Goal: Check status: Check status

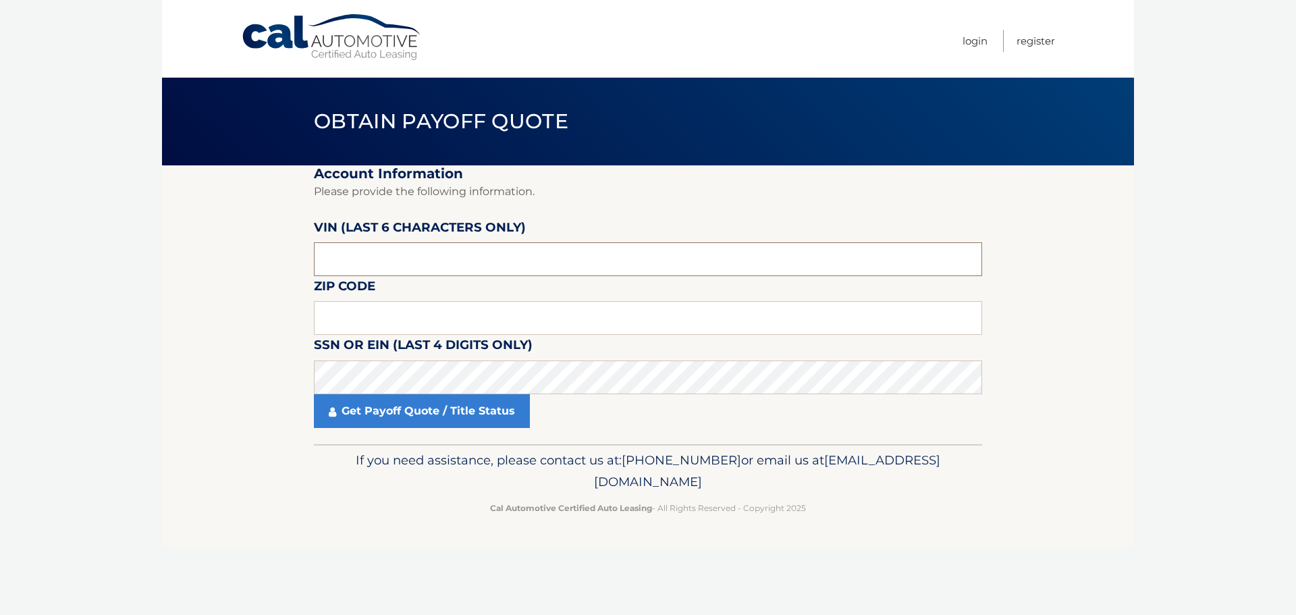
click at [344, 270] on input "text" at bounding box center [648, 259] width 668 height 34
type input "207147"
type input "07646"
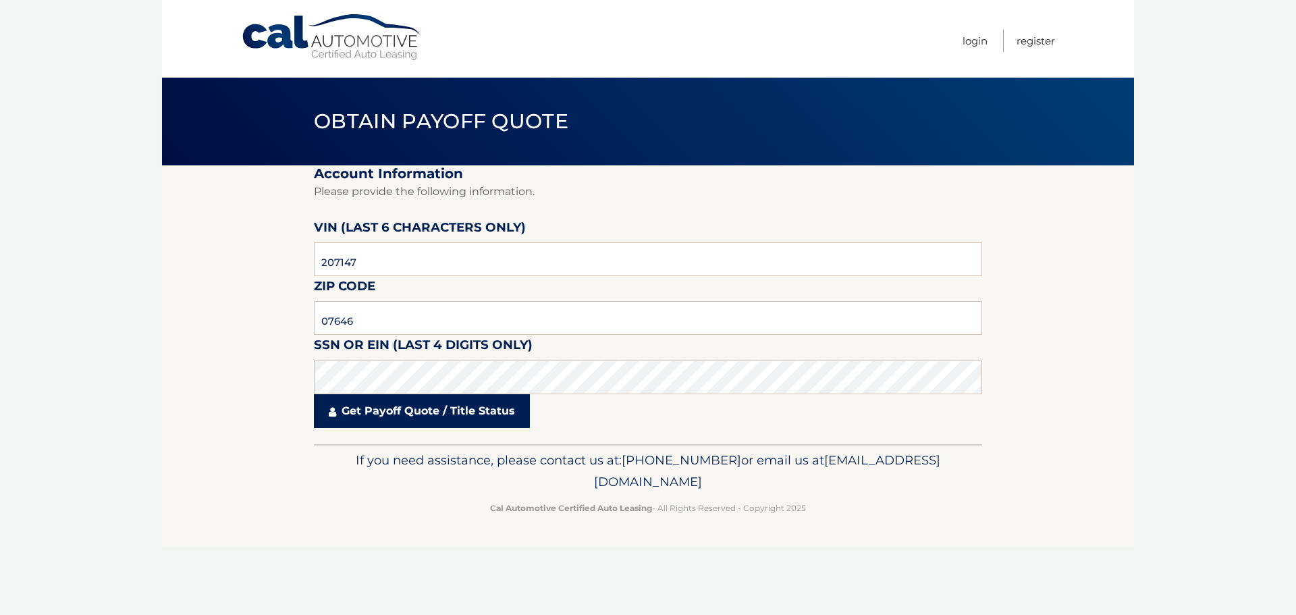
click at [377, 408] on link "Get Payoff Quote / Title Status" at bounding box center [422, 411] width 216 height 34
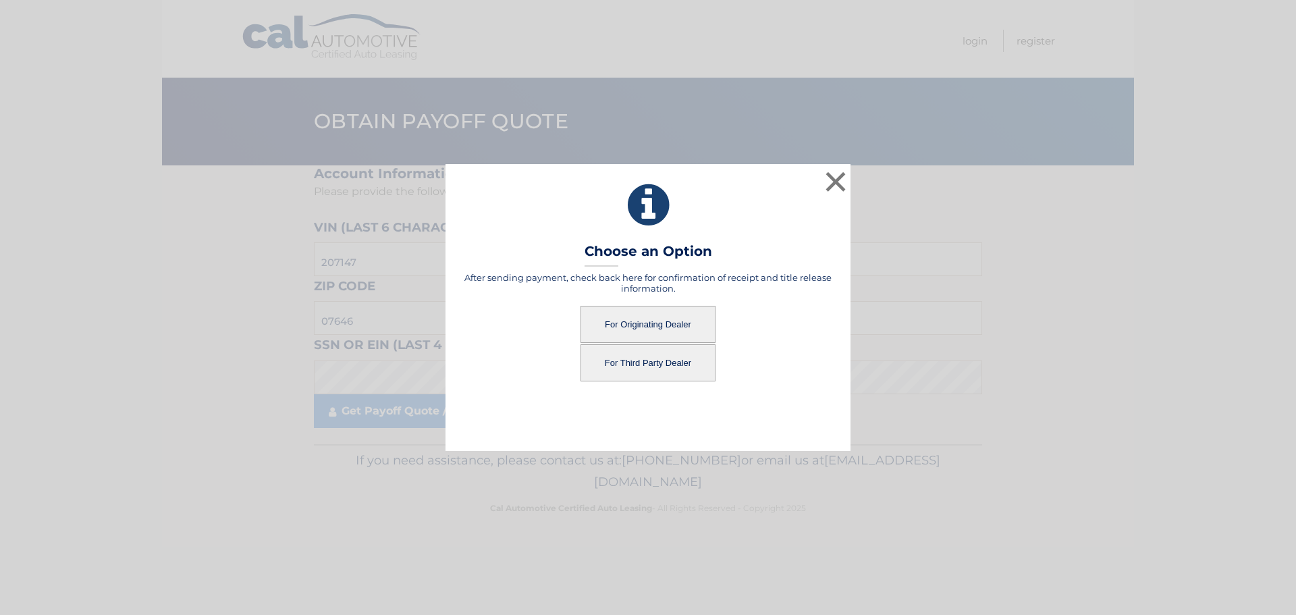
click at [674, 323] on button "For Originating Dealer" at bounding box center [648, 324] width 135 height 37
click at [655, 330] on button "For Originating Dealer" at bounding box center [648, 324] width 135 height 37
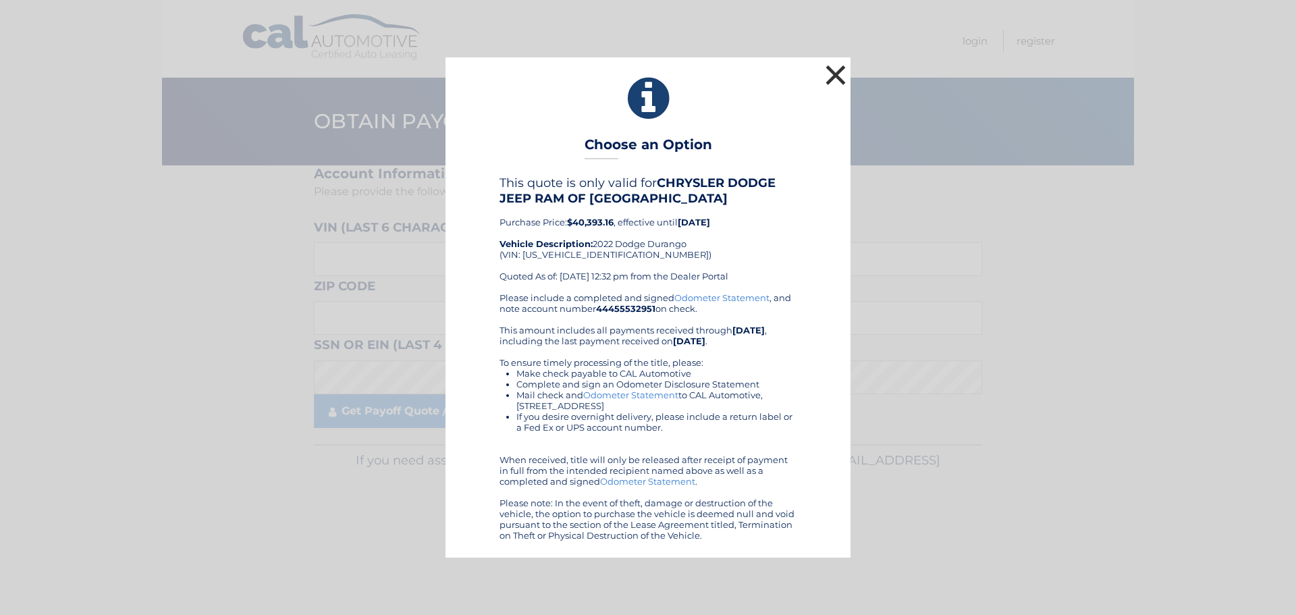
click at [832, 70] on button "×" at bounding box center [835, 74] width 27 height 27
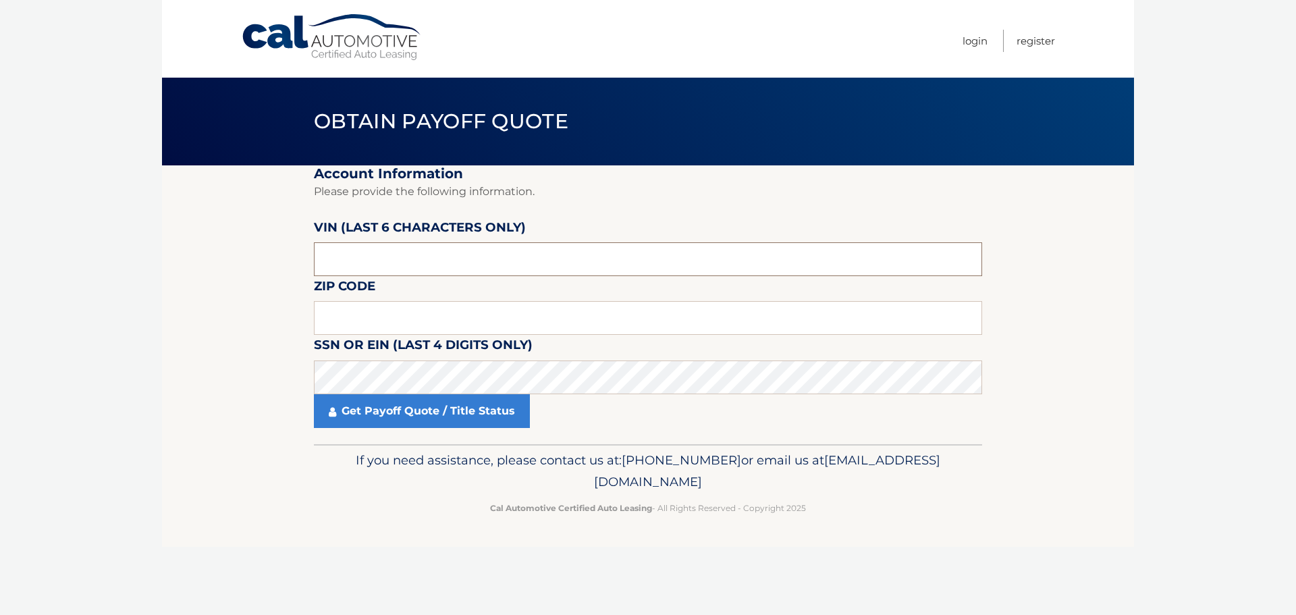
click at [380, 266] on input "text" at bounding box center [648, 259] width 668 height 34
click at [400, 246] on input "text" at bounding box center [648, 259] width 668 height 34
type input "207147"
type input "07646"
click button "For Originating Dealer" at bounding box center [0, 0] width 0 height 0
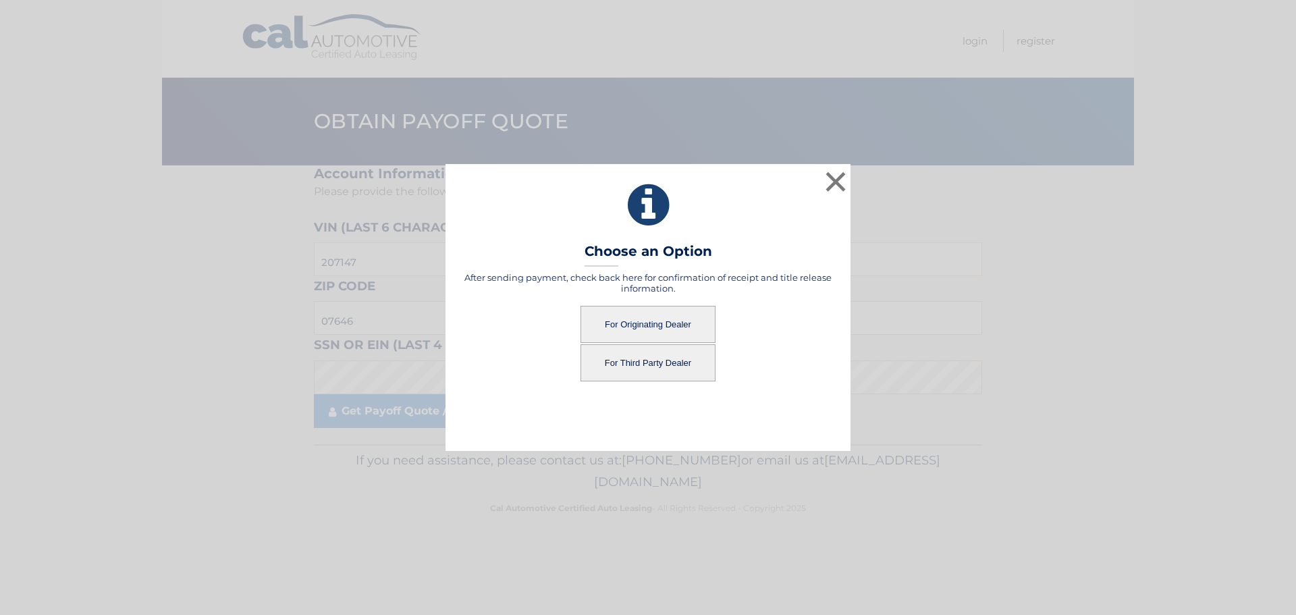
click at [646, 381] on button "For Third Party Dealer" at bounding box center [648, 362] width 135 height 37
click at [653, 362] on button "For Third Party Dealer" at bounding box center [648, 362] width 135 height 37
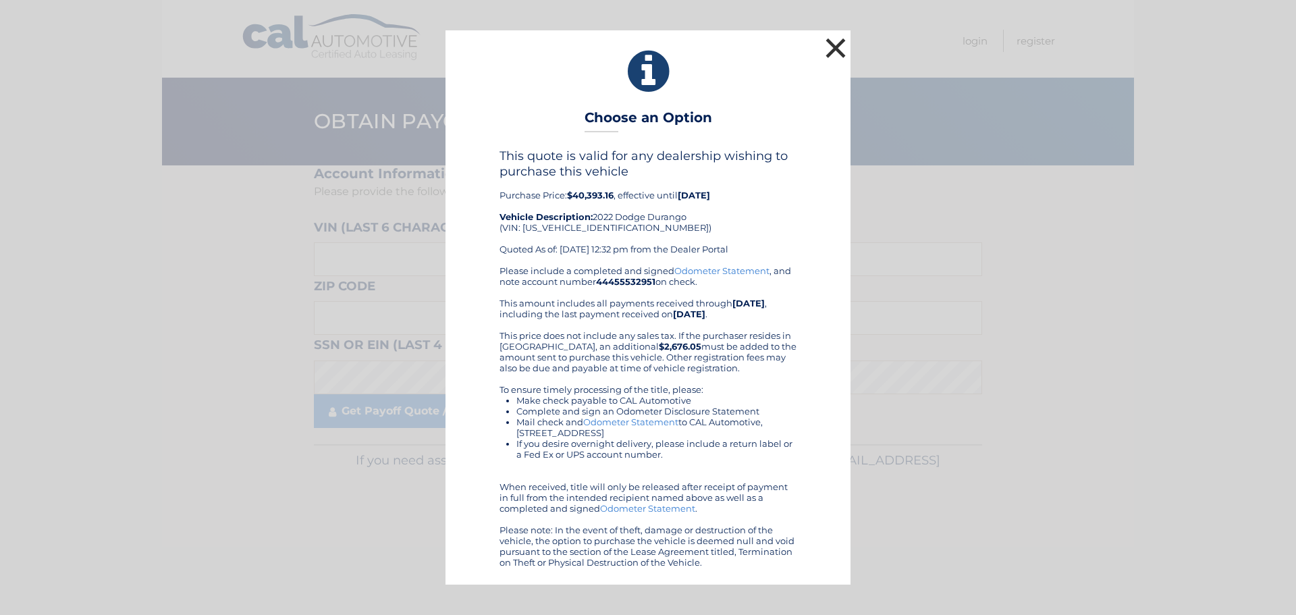
click at [848, 53] on button "×" at bounding box center [835, 47] width 27 height 27
